Goal: Task Accomplishment & Management: Use online tool/utility

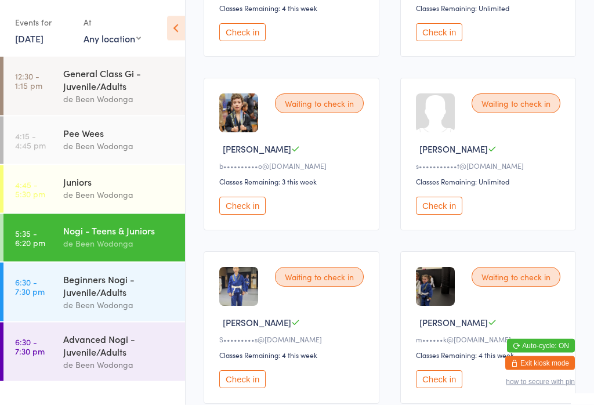
scroll to position [472, 0]
click at [434, 214] on button "Check in" at bounding box center [439, 206] width 46 height 18
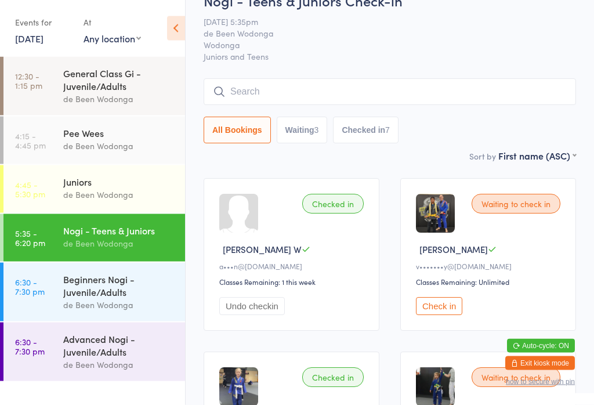
scroll to position [0, 0]
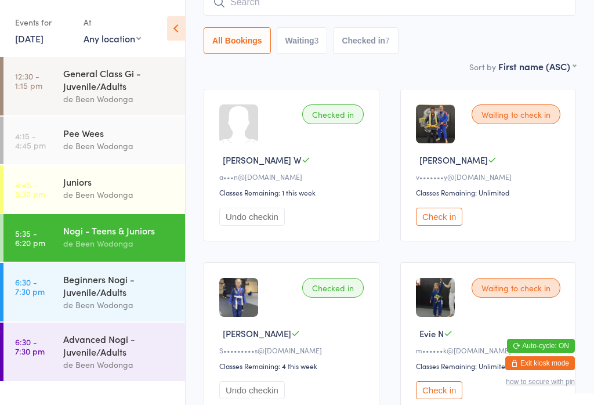
click at [439, 397] on button "Check in" at bounding box center [439, 390] width 46 height 18
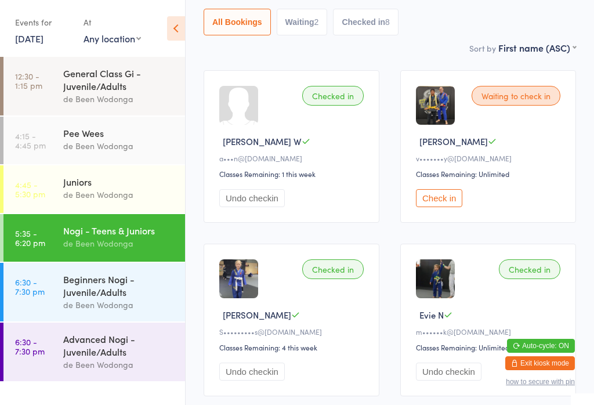
scroll to position [129, 0]
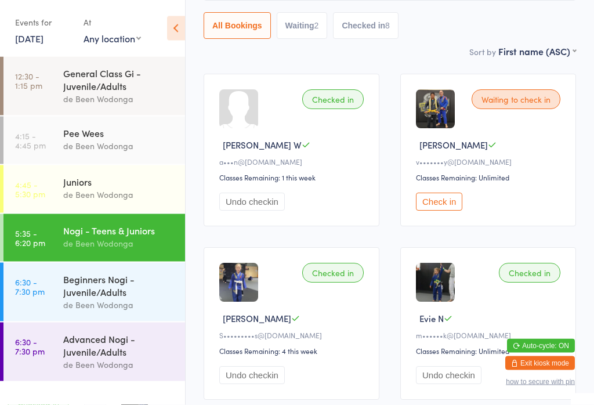
click at [356, 31] on button "Checked in 8" at bounding box center [366, 26] width 66 height 27
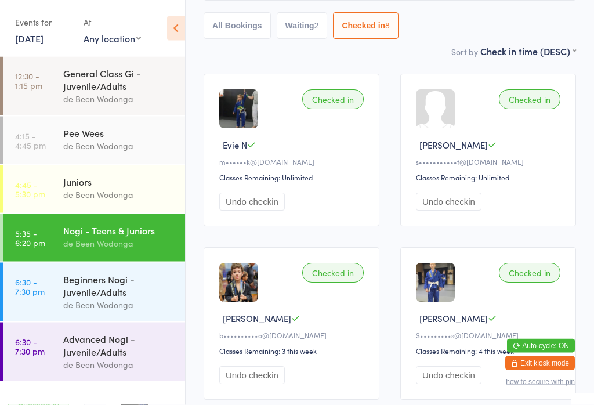
scroll to position [130, 0]
click at [234, 19] on button "All Bookings" at bounding box center [236, 25] width 67 height 27
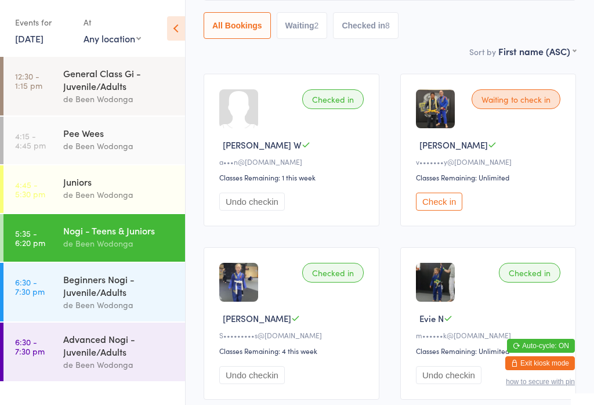
select select "0"
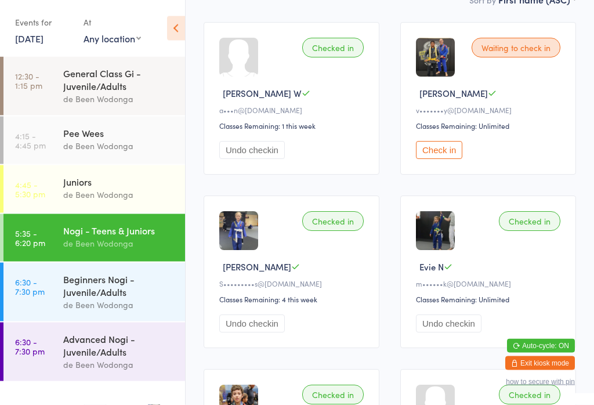
scroll to position [180, 0]
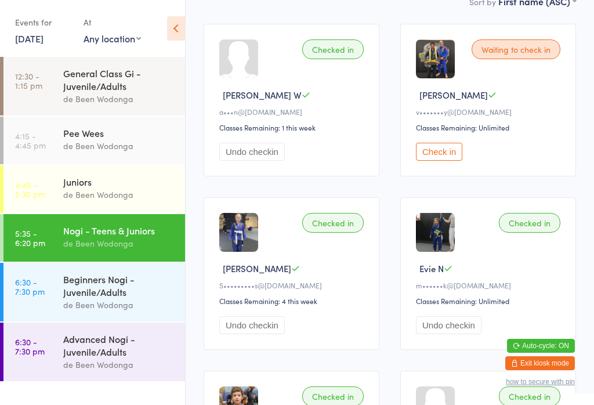
click at [437, 149] on button "Check in" at bounding box center [439, 152] width 46 height 18
click at [91, 199] on div "de Been Wodonga" at bounding box center [119, 194] width 112 height 13
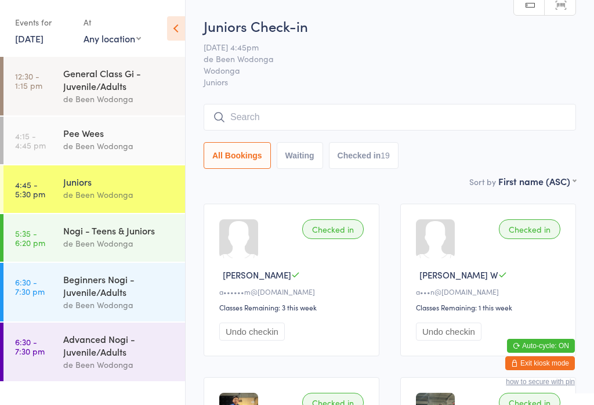
click at [126, 243] on div "de Been Wodonga" at bounding box center [119, 243] width 112 height 13
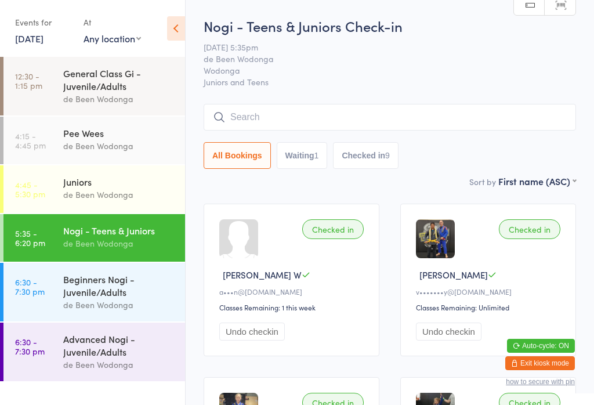
click at [145, 366] on div "de Been Wodonga" at bounding box center [119, 364] width 112 height 13
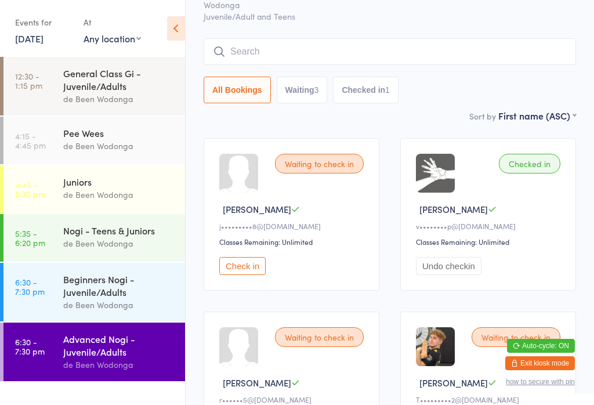
scroll to position [73, 0]
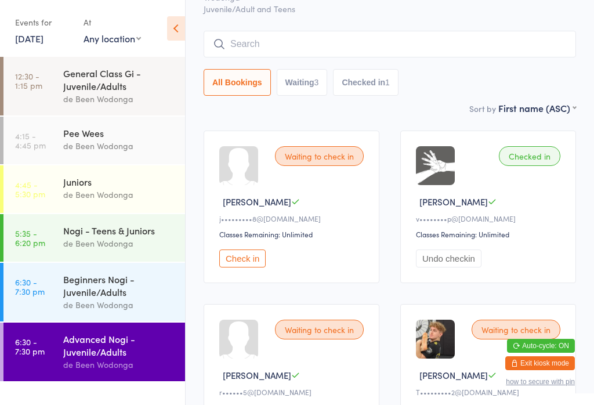
click at [142, 310] on div "de Been Wodonga" at bounding box center [119, 304] width 112 height 13
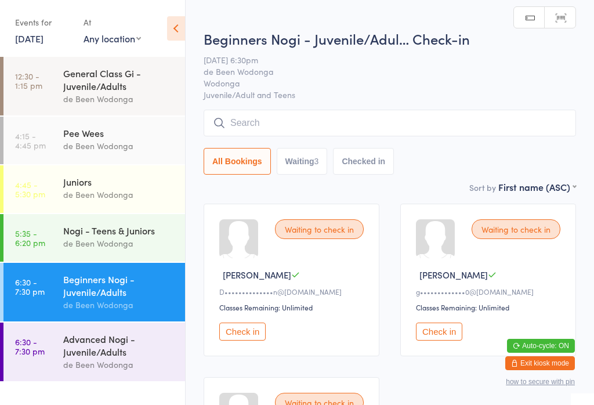
click at [147, 241] on div "de Been Wodonga" at bounding box center [119, 243] width 112 height 13
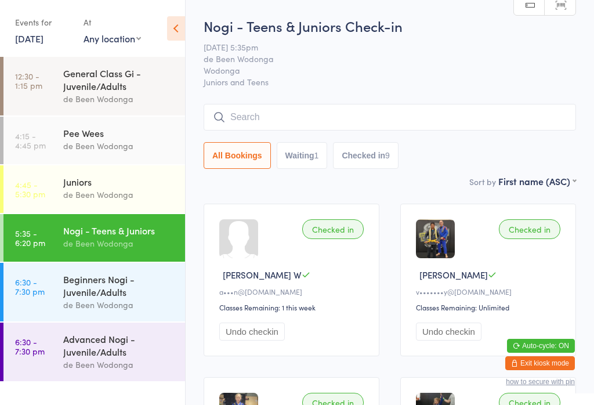
click at [64, 296] on div "Beginners Nogi - Juvenile/Adults" at bounding box center [119, 285] width 112 height 26
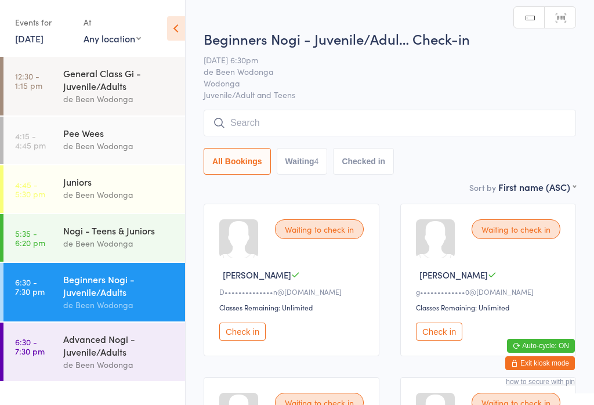
click at [243, 334] on button "Check in" at bounding box center [242, 331] width 46 height 18
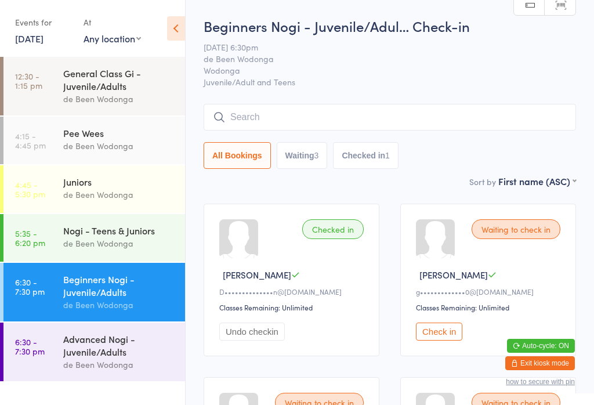
click at [101, 298] on div "Beginners Nogi - Juvenile/Adults" at bounding box center [119, 285] width 112 height 26
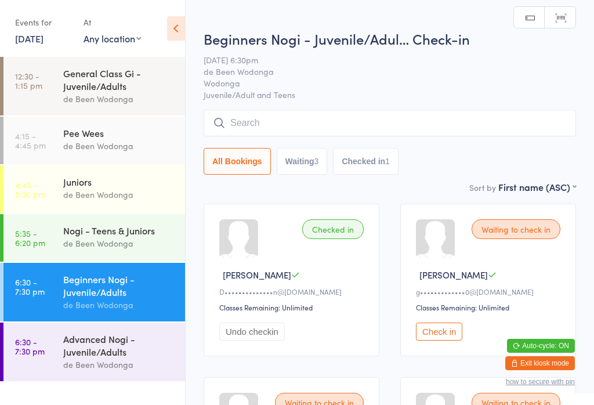
click at [307, 125] on input "search" at bounding box center [389, 123] width 372 height 27
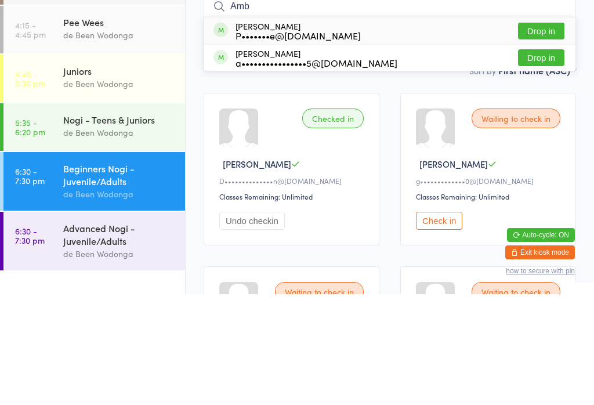
type input "Amb"
click at [539, 160] on button "Drop in" at bounding box center [541, 168] width 46 height 17
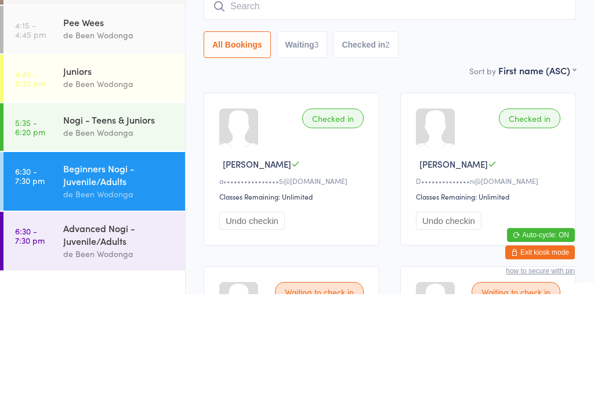
click at [432, 62] on div "Beginners Nogi - Juvenile/Adul… Check-in [DATE] 6:30pm de Been Wodonga Wodonga …" at bounding box center [389, 95] width 372 height 158
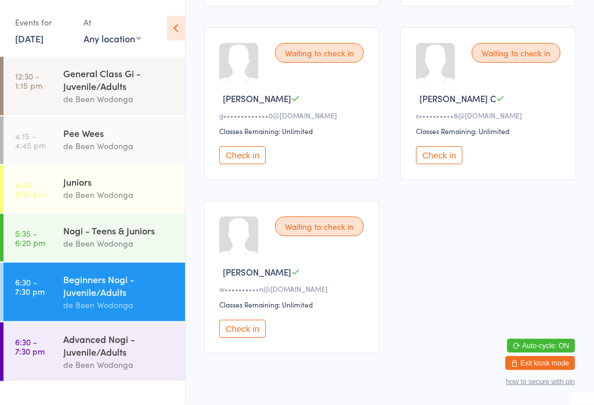
scroll to position [374, 0]
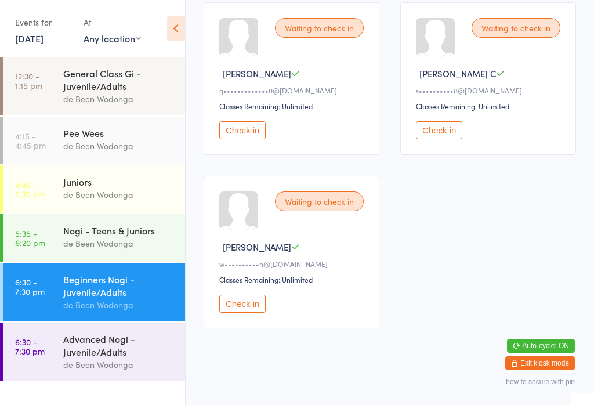
click at [118, 355] on div "Advanced Nogi - Juvenile/Adults" at bounding box center [119, 345] width 112 height 26
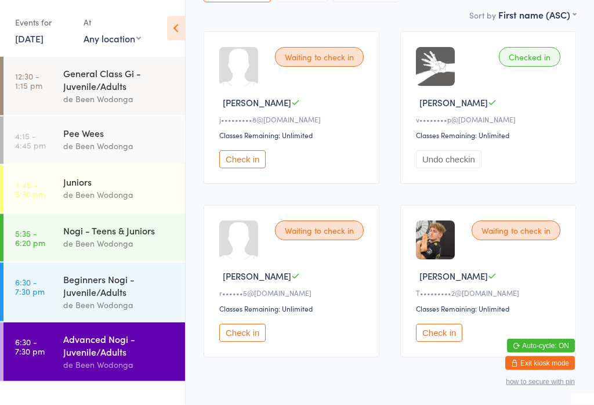
scroll to position [172, 0]
click at [248, 341] on button "Check in" at bounding box center [242, 332] width 46 height 18
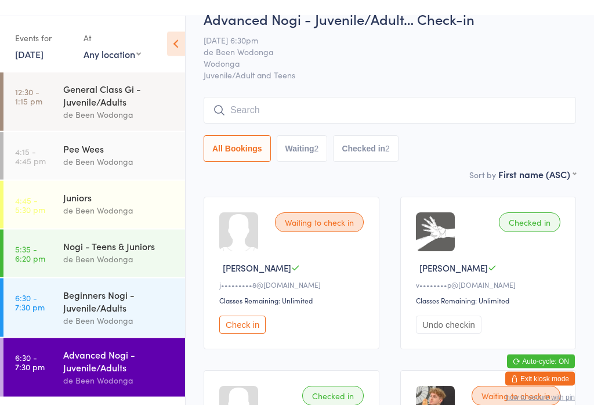
scroll to position [0, 0]
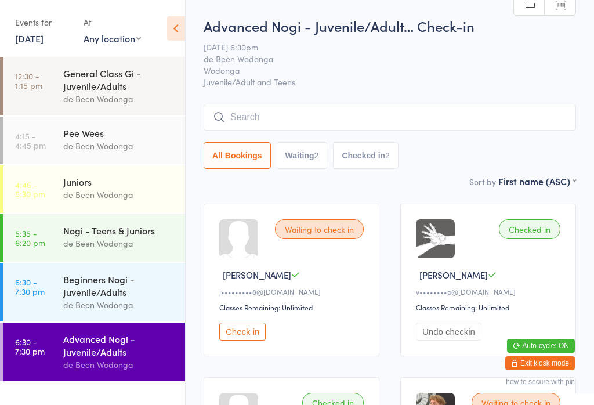
click at [141, 298] on div "Beginners Nogi - Juvenile/Adults" at bounding box center [119, 285] width 112 height 26
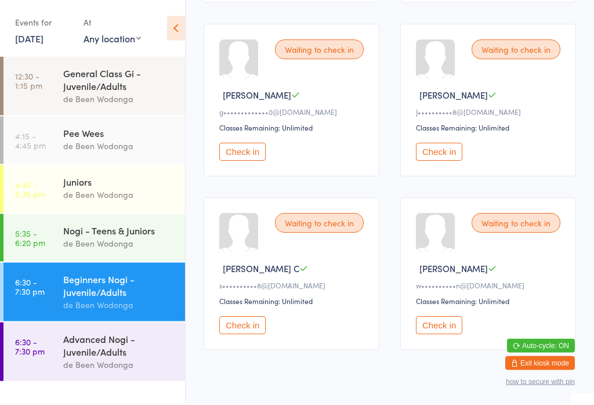
scroll to position [374, 0]
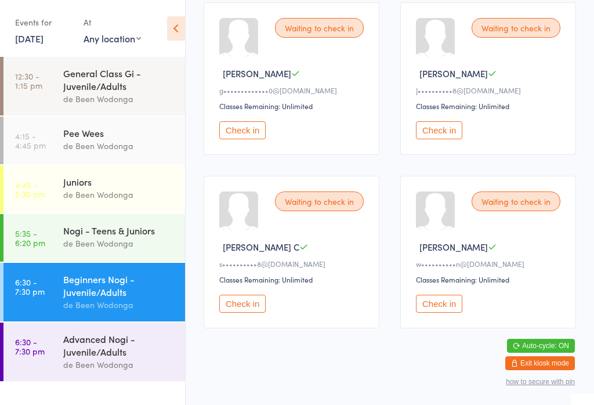
click at [442, 312] on button "Check in" at bounding box center [439, 303] width 46 height 18
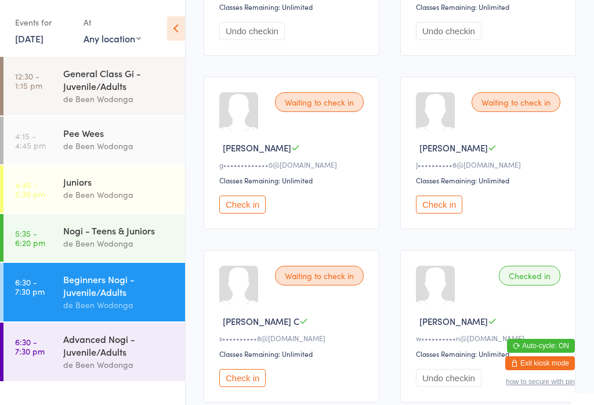
scroll to position [299, 0]
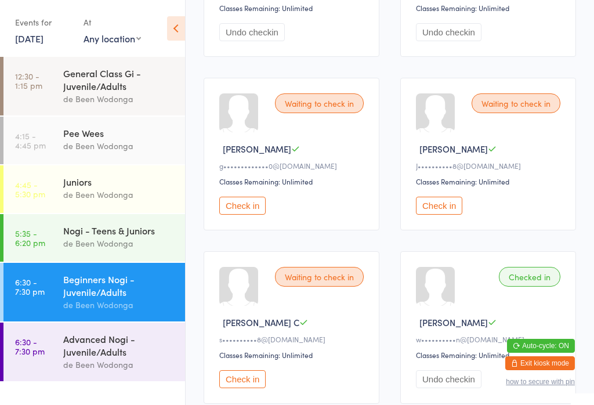
click at [450, 214] on button "Check in" at bounding box center [439, 206] width 46 height 18
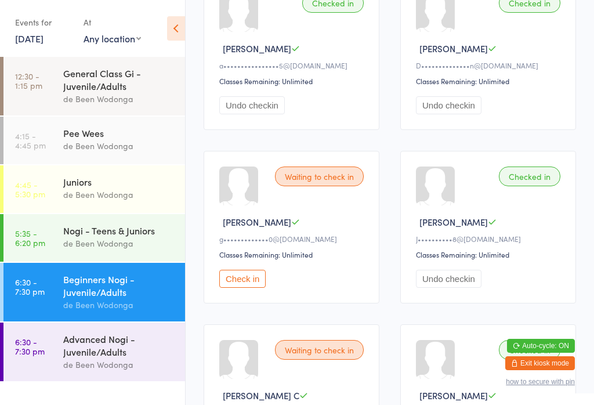
scroll to position [222, 0]
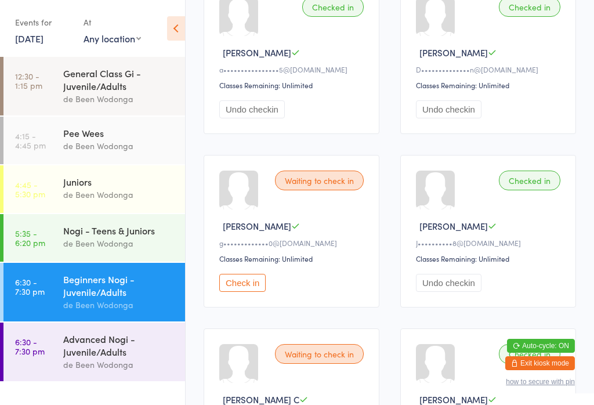
click at [234, 285] on button "Check in" at bounding box center [242, 283] width 46 height 18
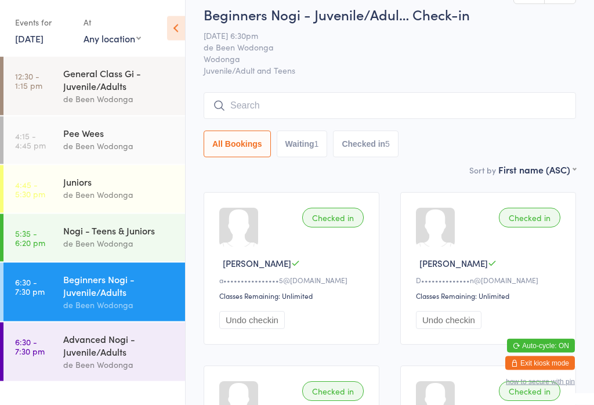
scroll to position [0, 0]
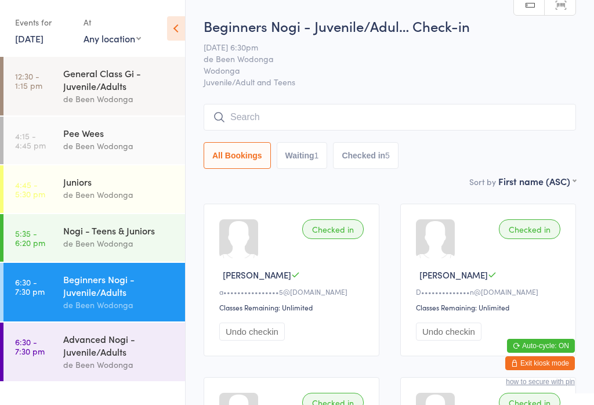
click at [108, 358] on div "Advanced Nogi - Juvenile/Adults" at bounding box center [119, 345] width 112 height 26
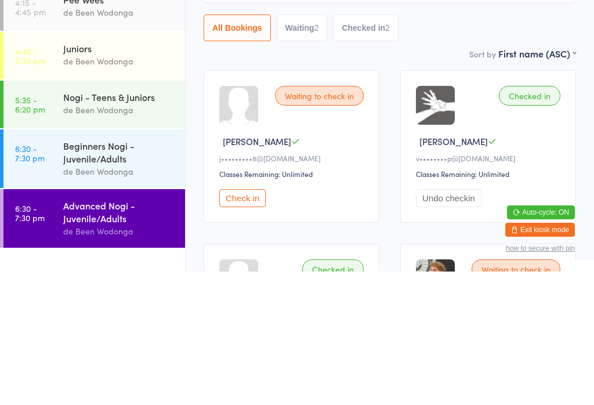
scroll to position [198, 0]
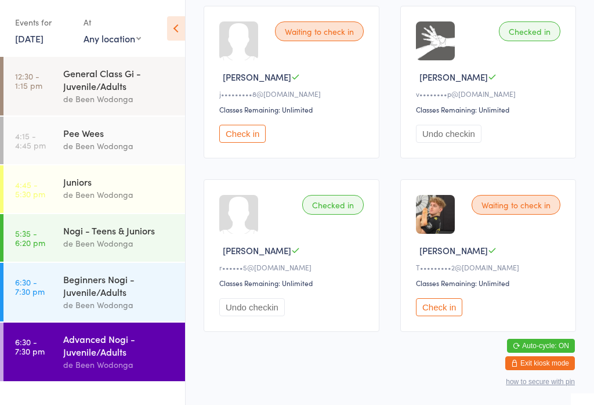
click at [251, 139] on button "Check in" at bounding box center [242, 134] width 46 height 18
click at [71, 297] on div "Beginners Nogi - Juvenile/Adults" at bounding box center [119, 285] width 112 height 26
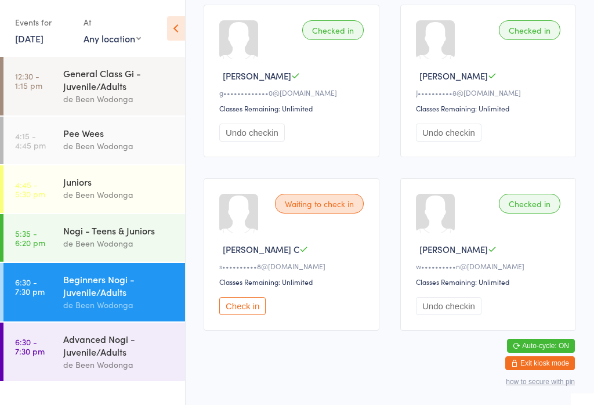
scroll to position [374, 0]
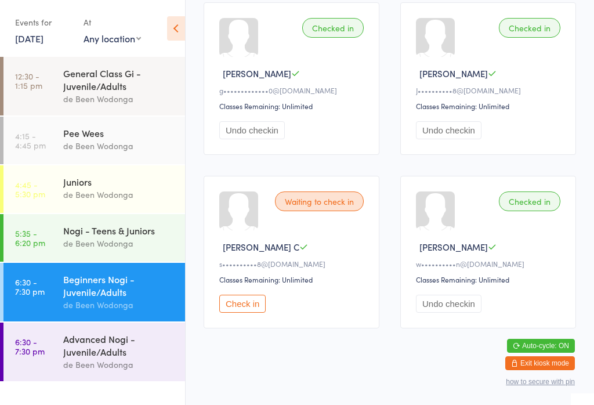
click at [234, 312] on button "Check in" at bounding box center [242, 303] width 46 height 18
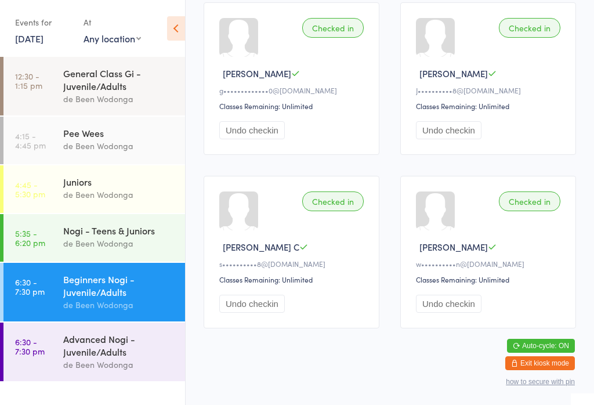
click at [59, 377] on link "6:30 - 7:30 pm Advanced Nogi - Juvenile/Adults de Been Wodonga" at bounding box center [93, 351] width 181 height 59
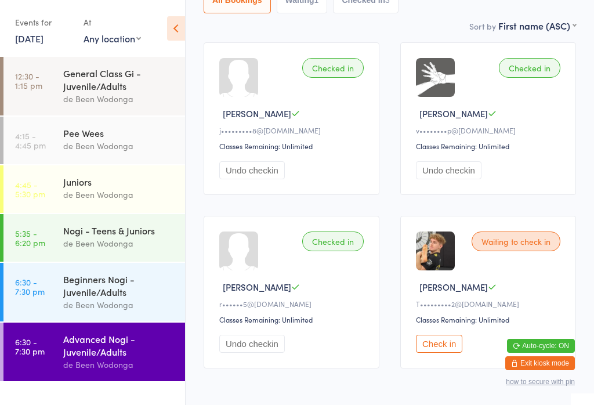
scroll to position [180, 0]
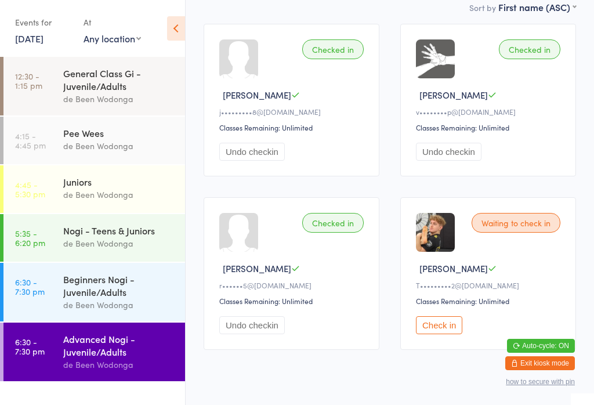
click at [430, 334] on button "Check in" at bounding box center [439, 325] width 46 height 18
